Goal: Obtain resource: Obtain resource

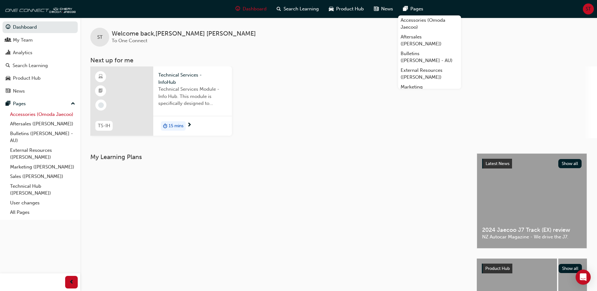
click at [47, 114] on link "Accessories (Omoda Jaecoo)" at bounding box center [43, 114] width 70 height 10
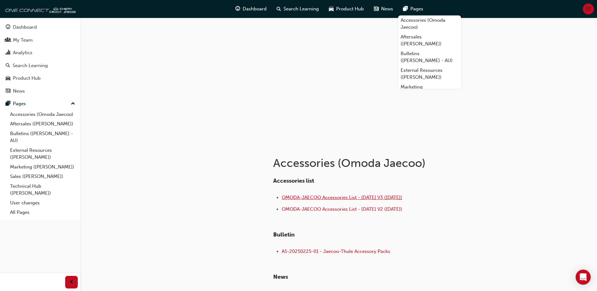
click at [330, 196] on span "OMODA-JAECOO Accessories List - Aug 25 V3 (18.08.25)" at bounding box center [342, 197] width 120 height 6
